Goal: Information Seeking & Learning: Learn about a topic

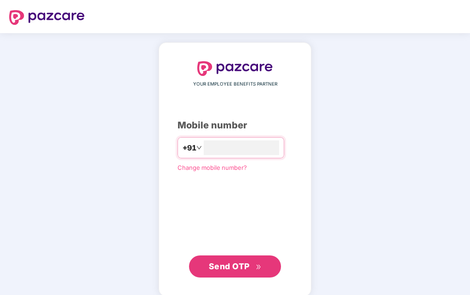
type input "**********"
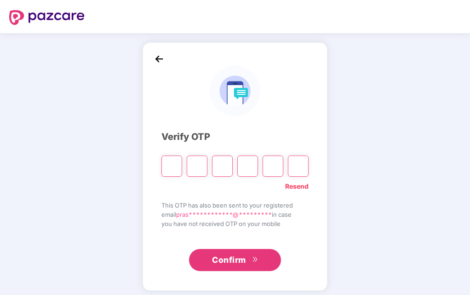
type input "*"
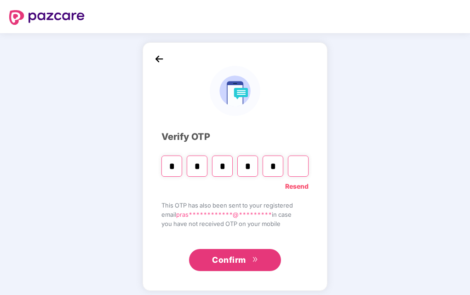
type input "*"
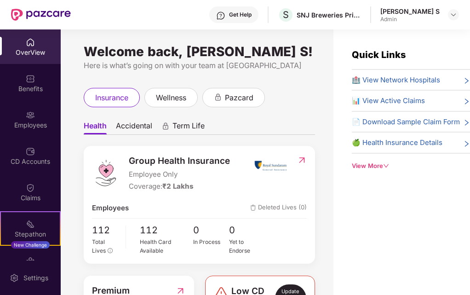
click at [135, 126] on span "Accidental" at bounding box center [134, 127] width 36 height 13
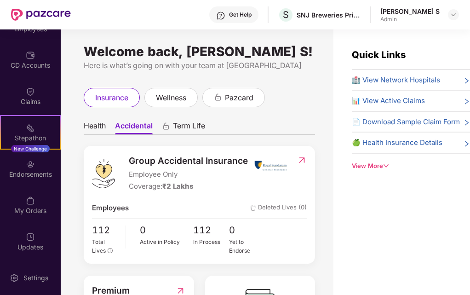
click at [177, 161] on span "Group Accidental Insurance" at bounding box center [188, 161] width 119 height 14
click at [463, 124] on icon "right" at bounding box center [466, 122] width 7 height 7
click at [386, 167] on icon "down" at bounding box center [386, 166] width 6 height 6
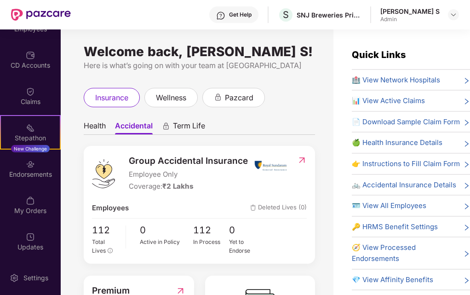
click at [465, 162] on icon "right" at bounding box center [467, 164] width 4 height 6
click at [465, 185] on icon "right" at bounding box center [466, 185] width 7 height 7
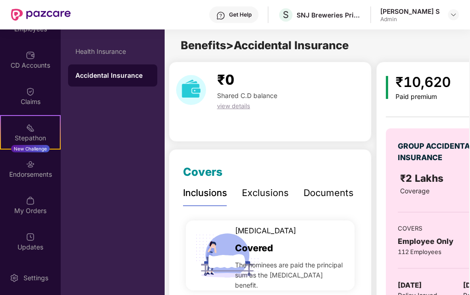
click at [124, 76] on div "Accidental Insurance" at bounding box center [112, 75] width 74 height 9
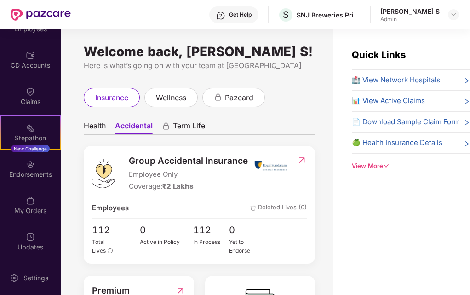
click at [463, 145] on icon "right" at bounding box center [466, 143] width 7 height 7
click at [375, 168] on div "View More" at bounding box center [411, 165] width 118 height 9
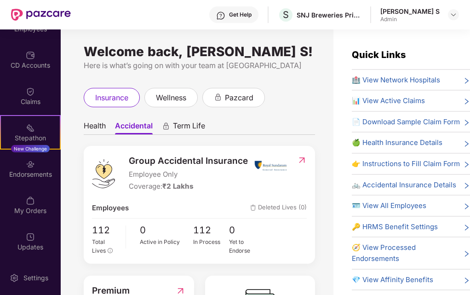
scroll to position [29, 0]
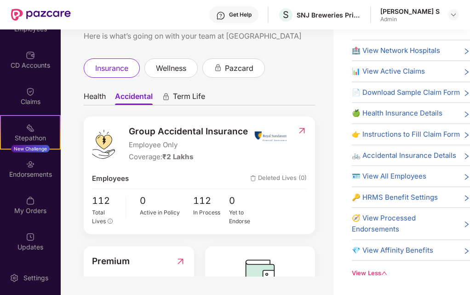
click at [453, 156] on span "🚲 Accidental Insurance Details" at bounding box center [404, 155] width 104 height 11
